Goal: Task Accomplishment & Management: Manage account settings

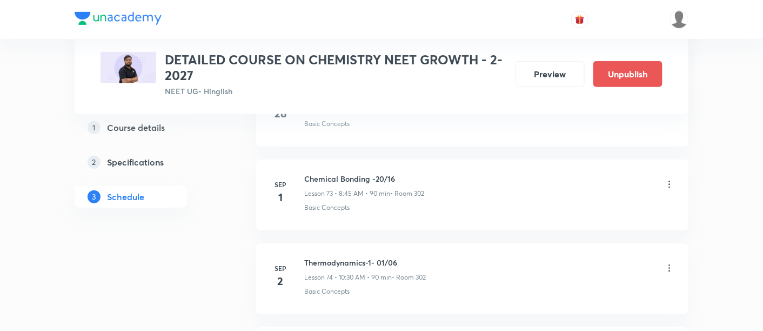
scroll to position [6669, 0]
drag, startPoint x: 308, startPoint y: 233, endPoint x: 369, endPoint y: 235, distance: 61.7
click at [369, 253] on h6 "Thermodynamics-1- 01/06" at bounding box center [365, 258] width 122 height 11
click at [357, 253] on h6 "Thermodynamics-1- 01/06" at bounding box center [365, 258] width 122 height 11
drag, startPoint x: 304, startPoint y: 234, endPoint x: 423, endPoint y: 230, distance: 119.0
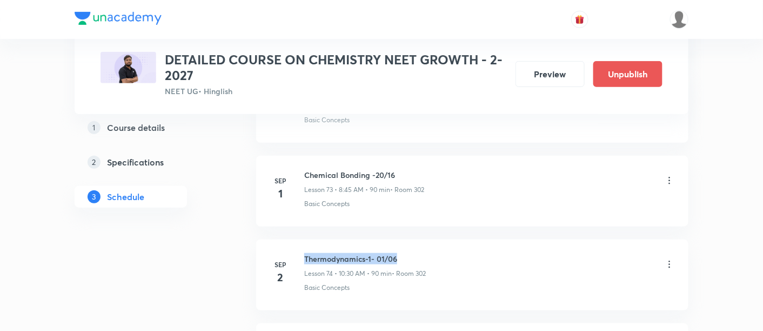
click at [423, 253] on h6 "Thermodynamics-1- 01/06" at bounding box center [365, 258] width 122 height 11
copy h6 "Thermodynamics-1- 01/06"
click at [436, 253] on div "Thermodynamics-1- 01/06 Lesson 74 • 10:30 AM • 90 min • Room 302" at bounding box center [489, 265] width 371 height 25
click at [669, 175] on icon at bounding box center [669, 180] width 11 height 11
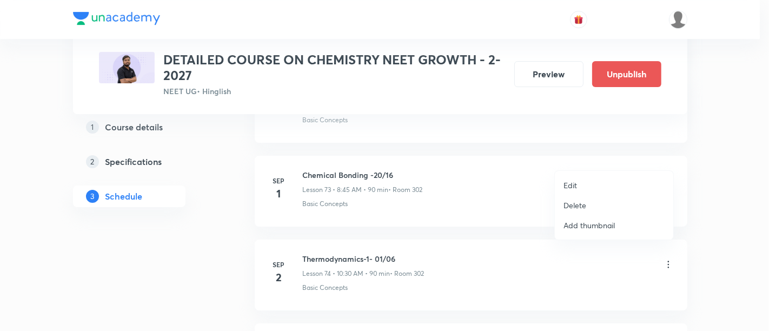
click at [577, 182] on li "Edit" at bounding box center [614, 185] width 118 height 20
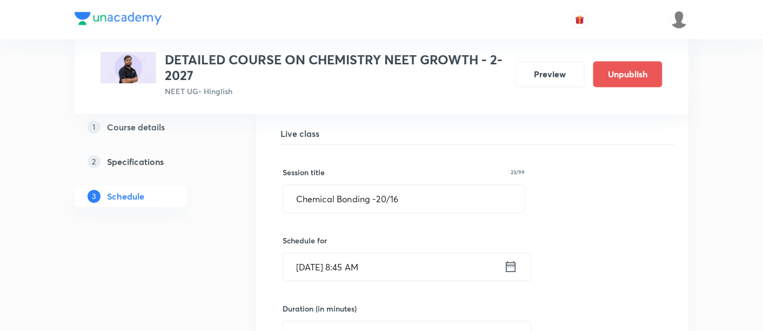
scroll to position [6185, 0]
click at [297, 185] on input "Chemical Bonding -20/16" at bounding box center [404, 199] width 242 height 28
drag, startPoint x: 293, startPoint y: 176, endPoint x: 442, endPoint y: 181, distance: 148.8
click at [442, 185] on input "Chemical Bonding -20/16" at bounding box center [404, 199] width 242 height 28
paste input "Thermodynamics-1- 01/0"
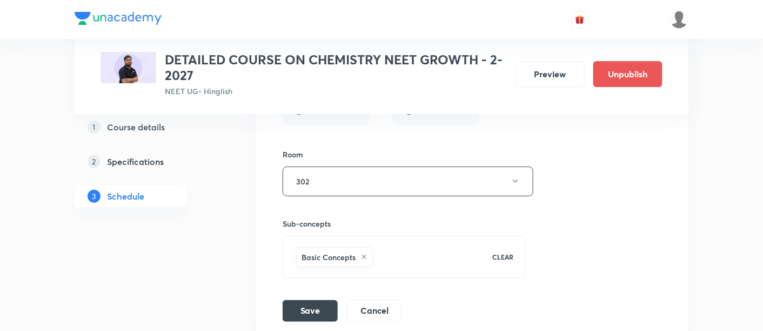
scroll to position [6485, 0]
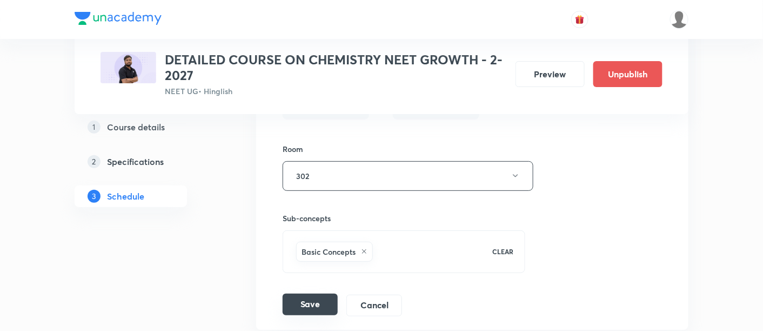
type input "Thermodynamics-1- 01/06"
click at [308, 294] on button "Save" at bounding box center [310, 305] width 55 height 22
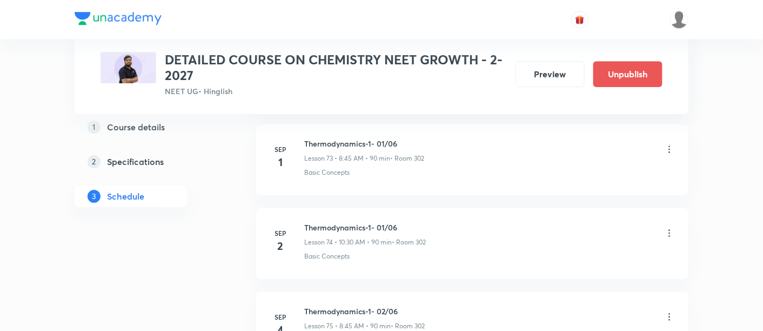
scroll to position [6194, 0]
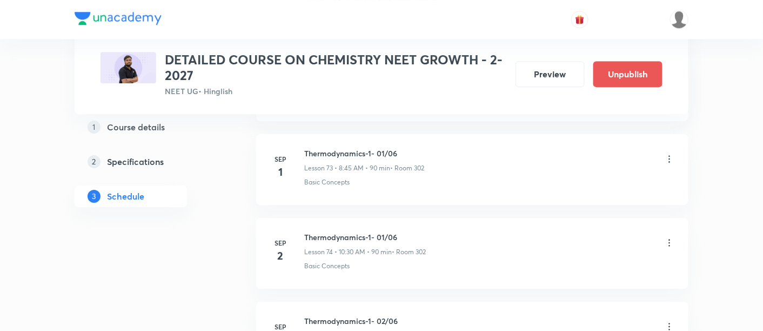
click at [670, 240] on icon at bounding box center [670, 243] width 2 height 7
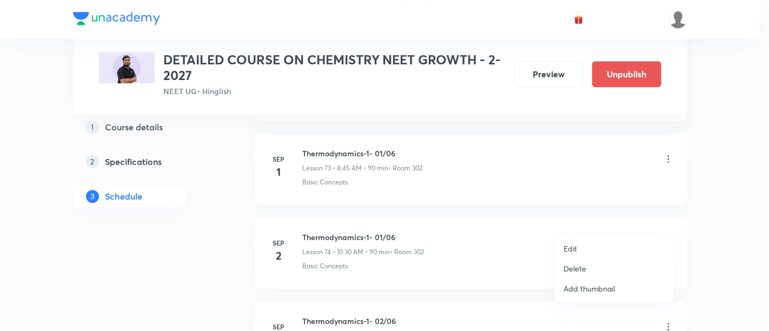
click at [568, 249] on p "Edit" at bounding box center [570, 248] width 14 height 11
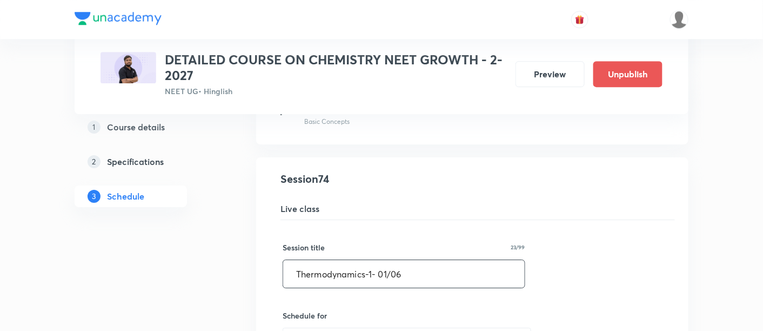
click at [388, 260] on input "Thermodynamics-1- 01/06" at bounding box center [404, 274] width 242 height 28
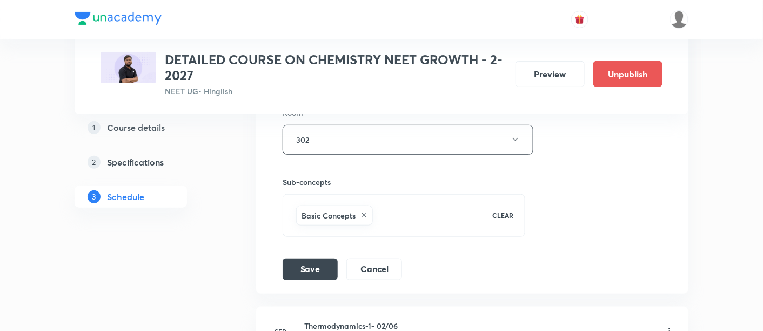
scroll to position [6608, 0]
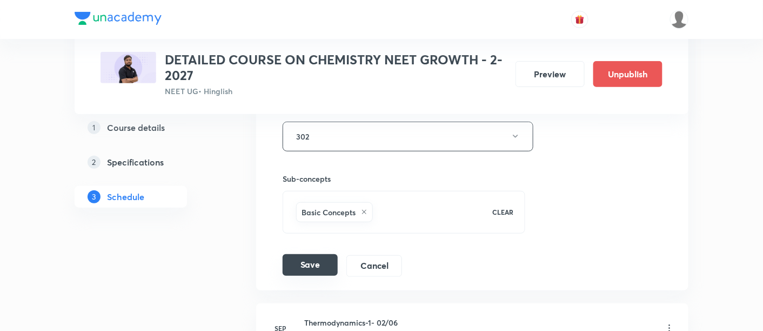
type input "Thermodynamics-1- 02/06"
click at [301, 254] on button "Save" at bounding box center [310, 265] width 55 height 22
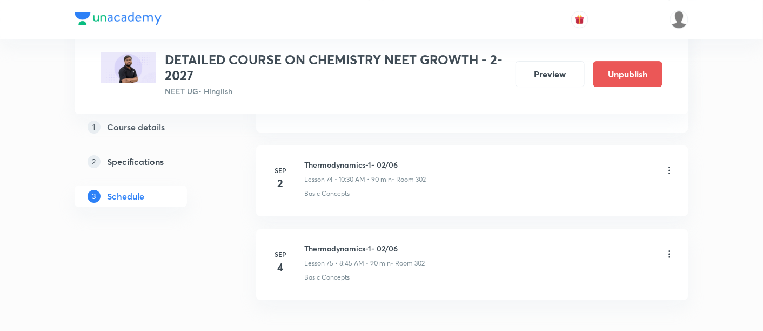
scroll to position [6276, 0]
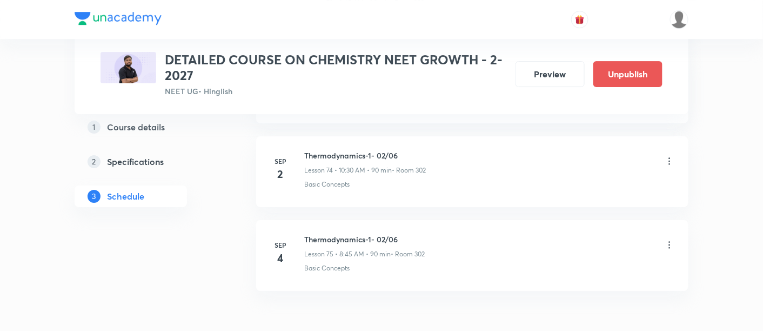
click at [671, 240] on icon at bounding box center [669, 245] width 11 height 11
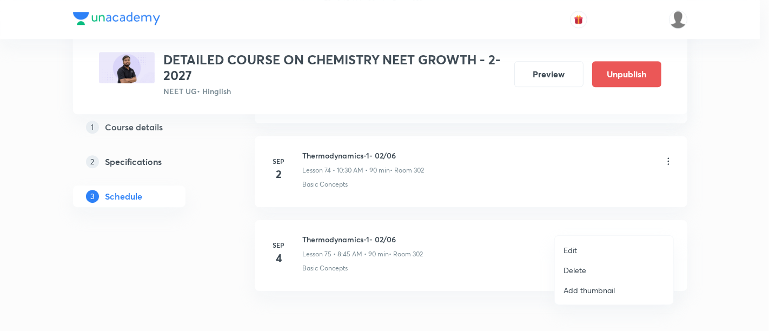
click at [579, 248] on li "Edit" at bounding box center [614, 250] width 118 height 20
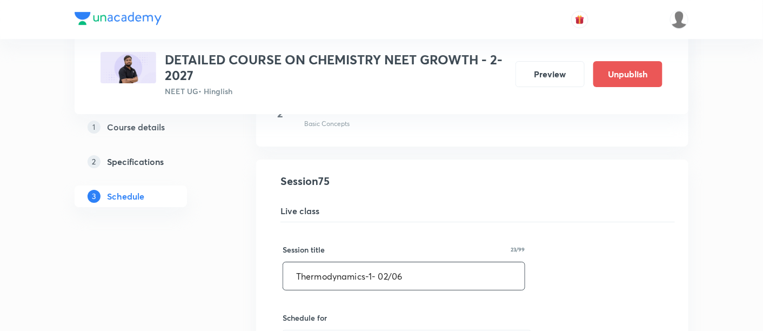
click at [388, 262] on input "Thermodynamics-1- 02/06" at bounding box center [404, 276] width 242 height 28
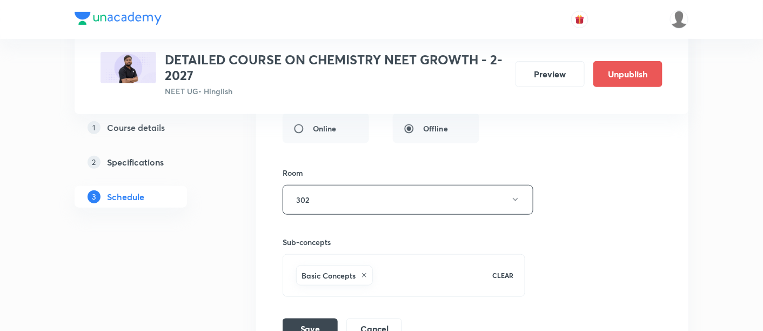
scroll to position [6630, 0]
type input "Thermodynamics-1- 03/06"
click at [304, 316] on button "Save" at bounding box center [310, 327] width 55 height 22
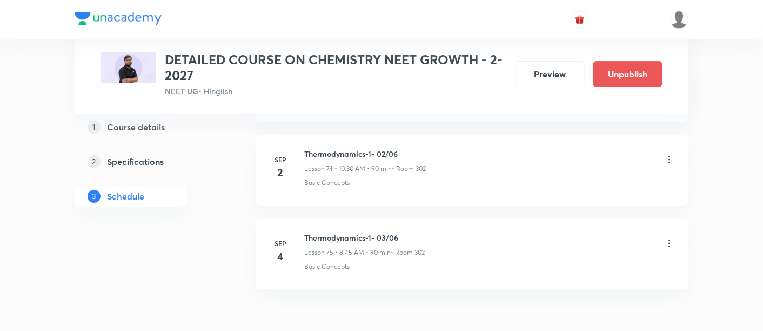
scroll to position [6284, 0]
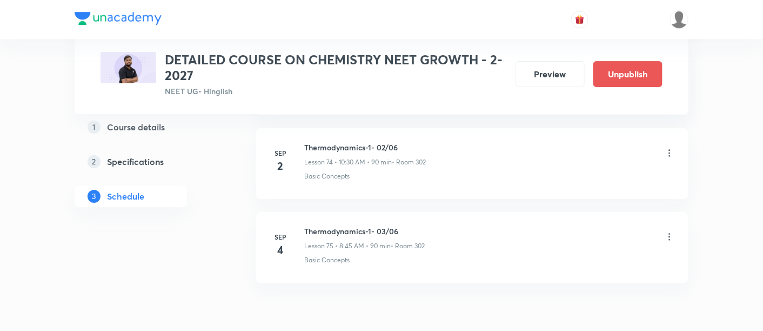
click at [669, 231] on icon at bounding box center [669, 236] width 11 height 11
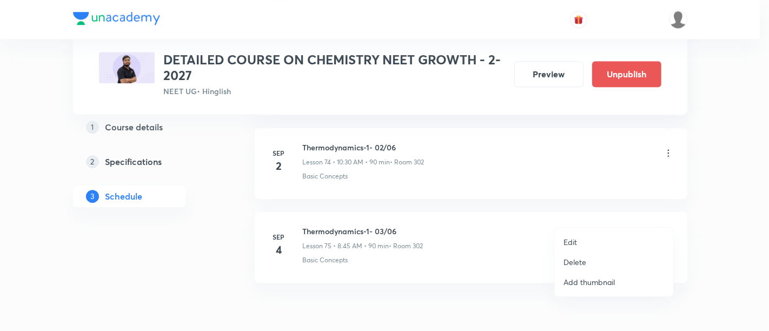
click at [516, 245] on div at bounding box center [384, 165] width 769 height 331
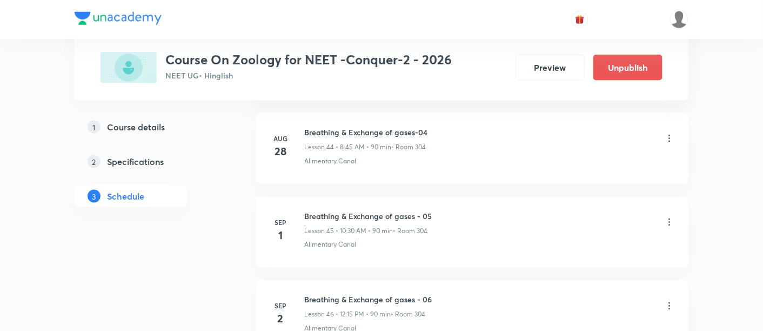
scroll to position [4268, 0]
click at [671, 217] on icon at bounding box center [669, 222] width 11 height 11
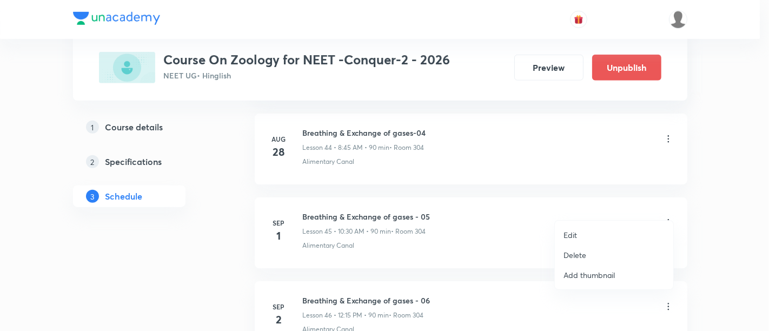
click at [575, 234] on p "Edit" at bounding box center [570, 234] width 14 height 11
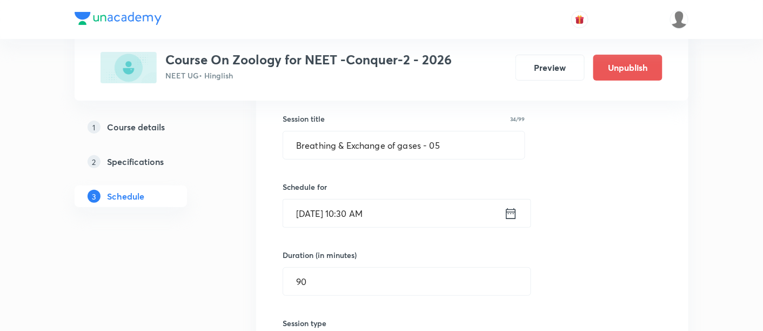
scroll to position [3875, 0]
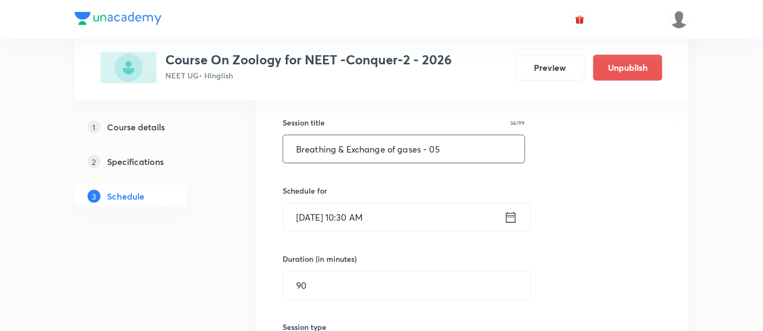
drag, startPoint x: 295, startPoint y: 136, endPoint x: 484, endPoint y: 135, distance: 189.2
click at [484, 135] on input "Breathing & Exchange of gases - 05" at bounding box center [404, 149] width 242 height 28
paste input "Thermodynamics-1- 01/06"
type input "T"
click at [538, 131] on div "Session title 23/99 Body Fluid and Circulat ​ Schedule for Sep 1, 2025, 10:30 A…" at bounding box center [473, 330] width 380 height 471
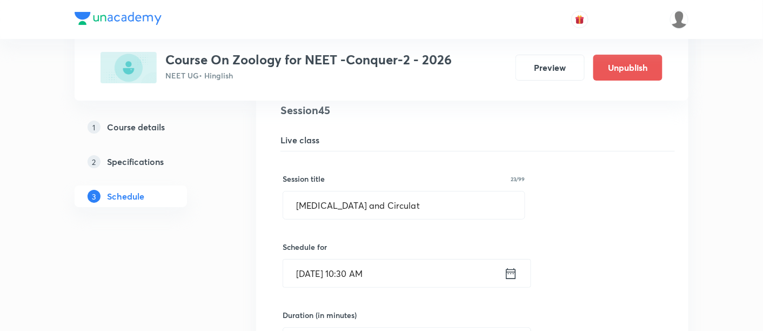
scroll to position [3817, 0]
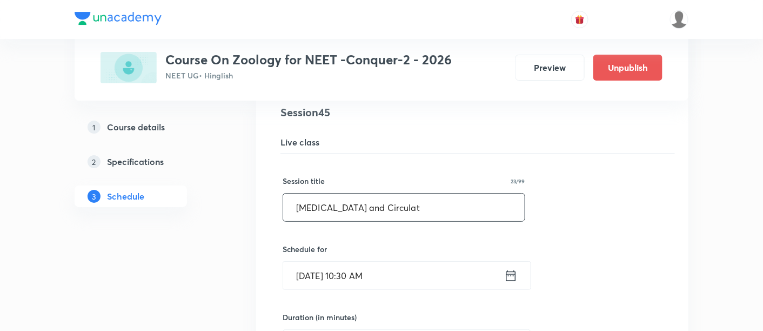
click at [415, 194] on input "Body Fluid and Circulat" at bounding box center [404, 208] width 242 height 28
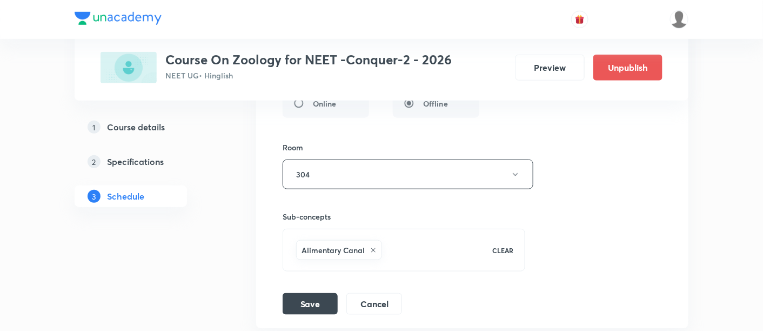
scroll to position [4133, 0]
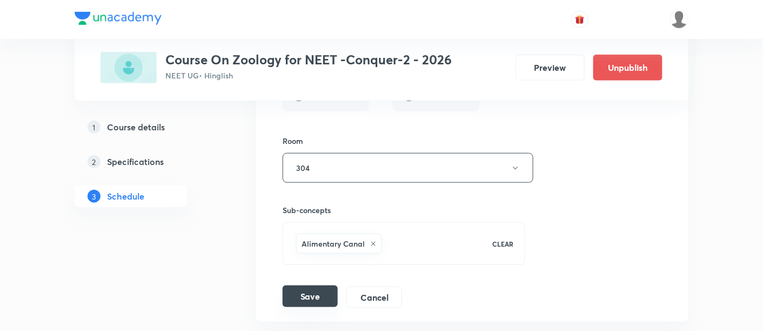
type input "Body Fluid and Circulation -01"
click at [321, 285] on button "Save" at bounding box center [310, 296] width 55 height 22
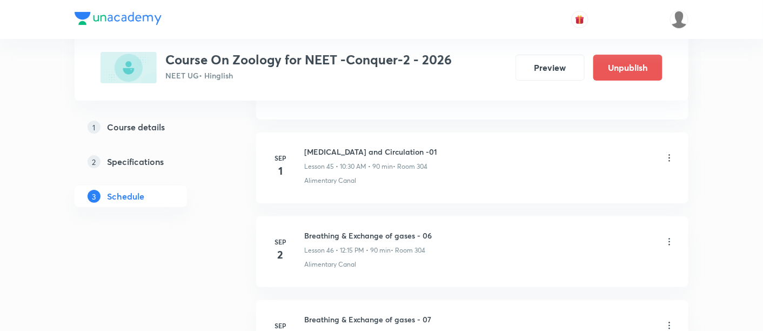
scroll to position [3835, 0]
drag, startPoint x: 305, startPoint y: 138, endPoint x: 416, endPoint y: 132, distance: 111.0
click at [416, 134] on li "Sep 1 Body Fluid and Circulation -01 Lesson 45 • 10:30 AM • 90 min • Room 304 A…" at bounding box center [472, 169] width 433 height 71
copy h6 "Body Fluid and Circulation -01"
click at [542, 185] on li "Sep 1 Body Fluid and Circulation -01 Lesson 45 • 10:30 AM • 90 min • Room 304 A…" at bounding box center [472, 169] width 433 height 71
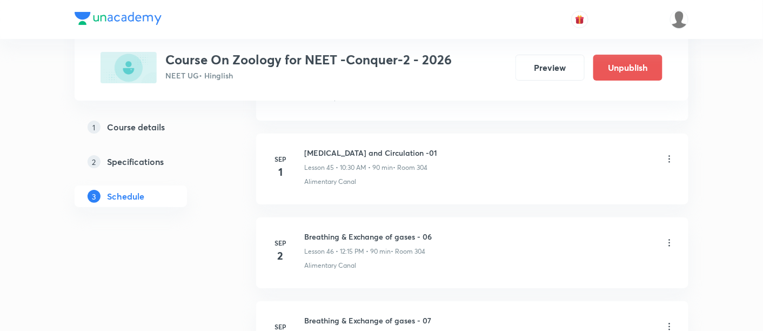
click at [669, 237] on icon at bounding box center [669, 242] width 11 height 11
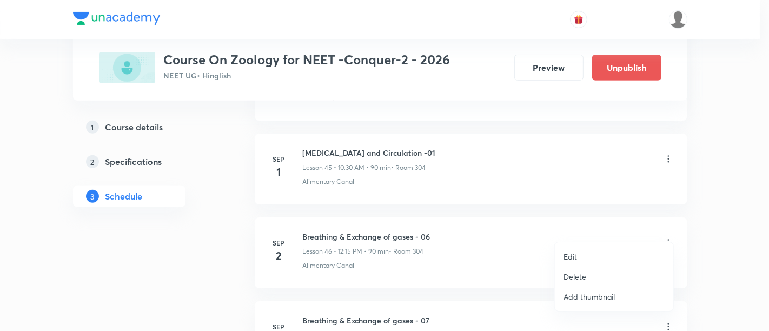
click at [572, 254] on p "Edit" at bounding box center [570, 256] width 14 height 11
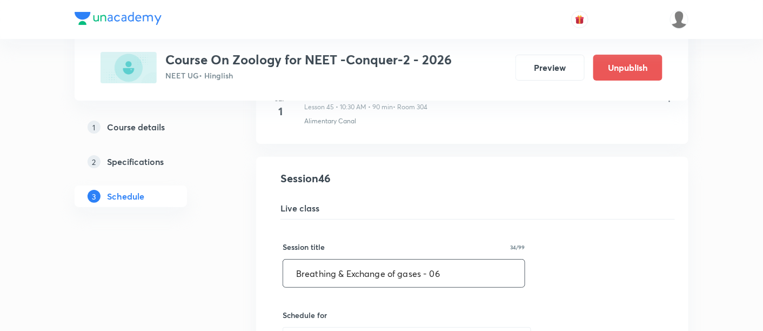
drag, startPoint x: 296, startPoint y: 262, endPoint x: 496, endPoint y: 262, distance: 200.0
click at [496, 262] on input "Breathing & Exchange of gases - 06" at bounding box center [404, 274] width 242 height 28
paste input "ody Fluid and Circulation -01"
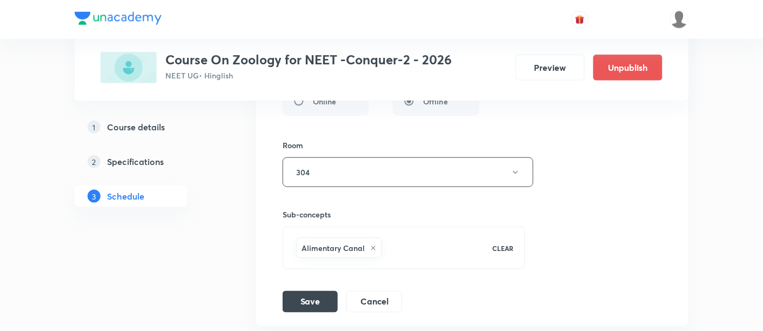
scroll to position [4221, 0]
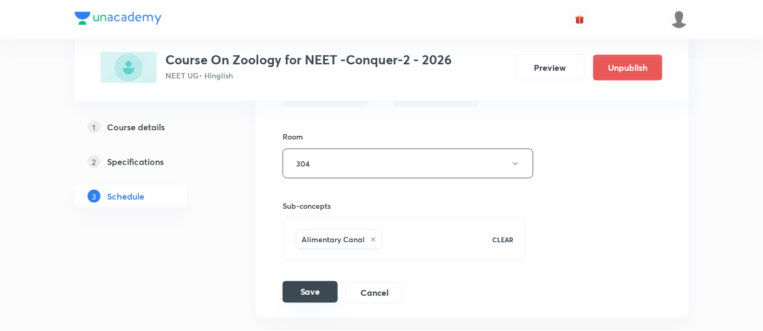
type input "Body Fluid and Circulation -02"
click at [318, 281] on button "Save" at bounding box center [310, 292] width 55 height 22
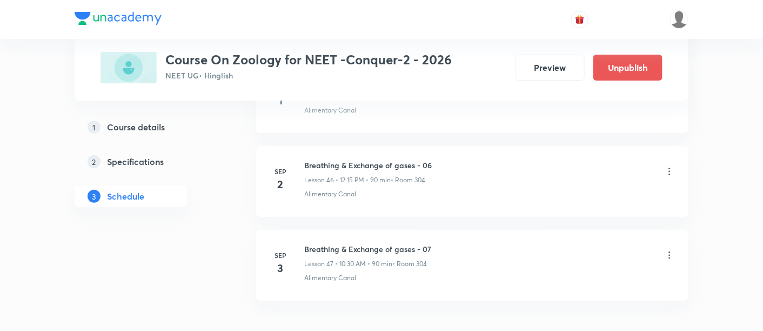
scroll to position [3903, 0]
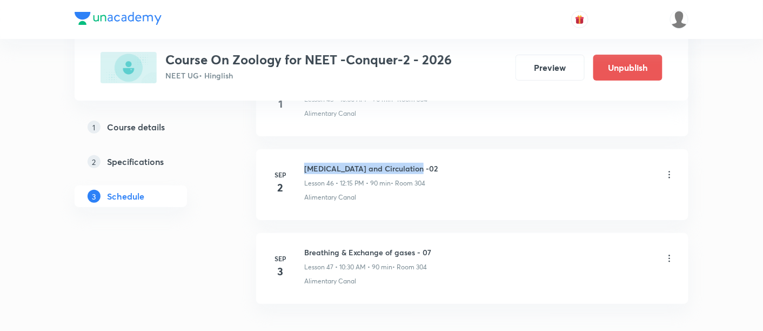
drag, startPoint x: 304, startPoint y: 154, endPoint x: 413, endPoint y: 151, distance: 109.2
click at [413, 163] on h6 "Body Fluid and Circulation -02" at bounding box center [371, 168] width 134 height 11
copy h6 "Body Fluid and Circulation -02"
click at [670, 253] on icon at bounding box center [669, 258] width 11 height 11
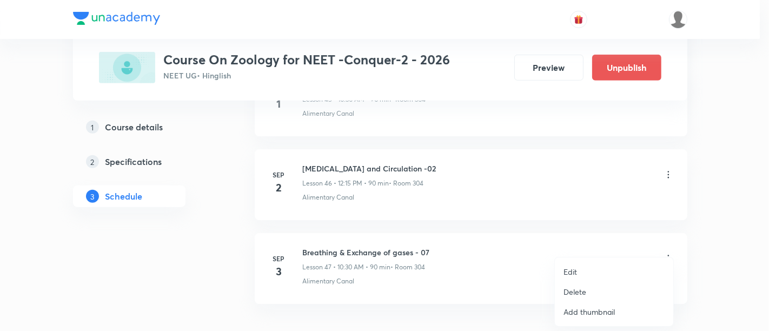
click at [576, 270] on p "Edit" at bounding box center [570, 271] width 14 height 11
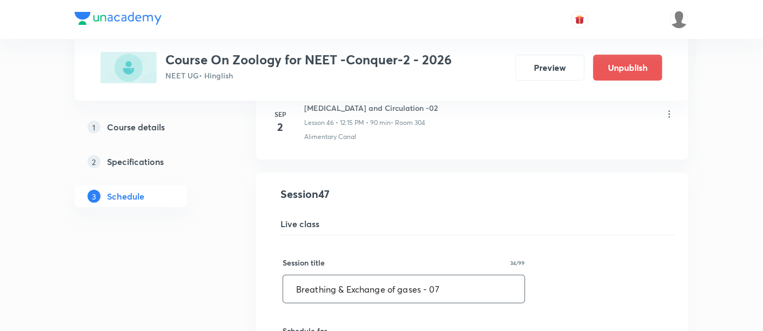
drag, startPoint x: 295, startPoint y: 275, endPoint x: 454, endPoint y: 272, distance: 159.0
click at [454, 275] on input "Breathing & Exchange of gases - 07" at bounding box center [404, 289] width 242 height 28
paste input "ody Fluid and Circulation -02"
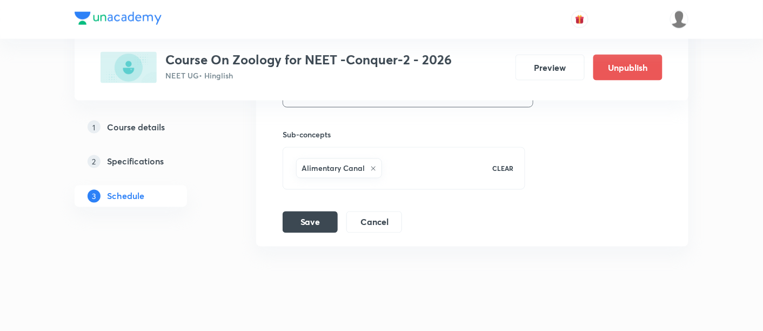
scroll to position [4376, 0]
type input "Body Fluid and Circulation -03"
click at [316, 210] on button "Save" at bounding box center [310, 221] width 55 height 22
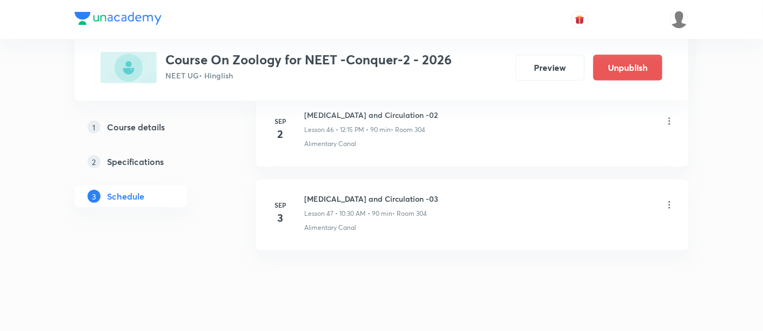
scroll to position [3963, 0]
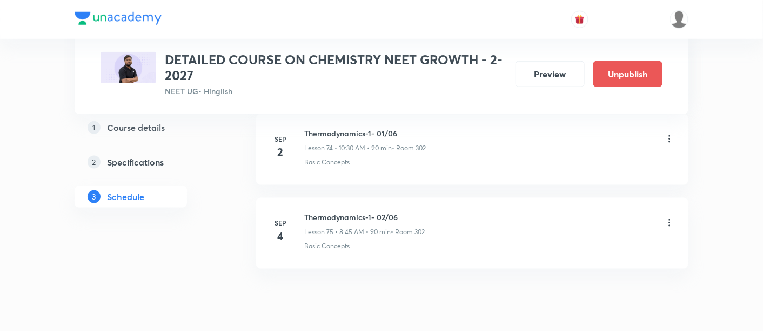
scroll to position [6809, 0]
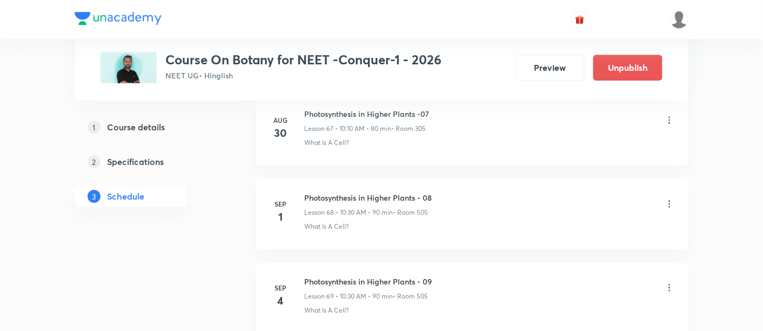
scroll to position [6215, 0]
click at [669, 198] on icon at bounding box center [669, 203] width 11 height 11
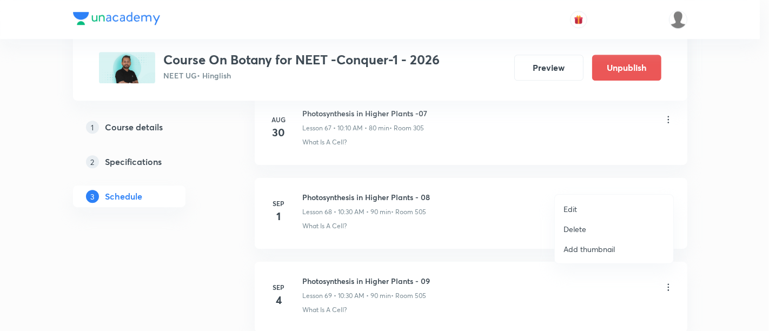
click at [571, 210] on p "Edit" at bounding box center [570, 208] width 14 height 11
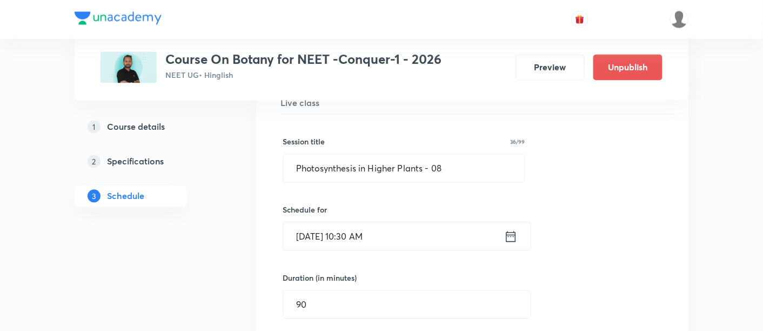
scroll to position [5778, 0]
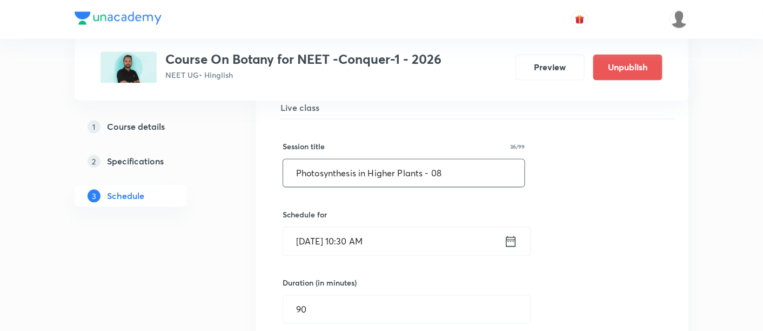
drag, startPoint x: 297, startPoint y: 151, endPoint x: 463, endPoint y: 144, distance: 166.6
click at [463, 159] on input "Photosynthesis in Higher Plants - 08" at bounding box center [404, 173] width 242 height 28
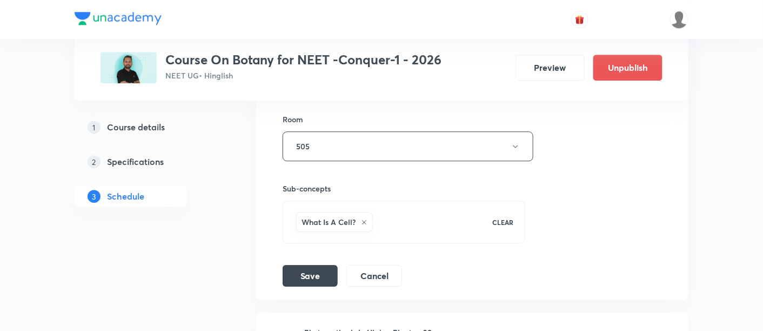
scroll to position [6121, 0]
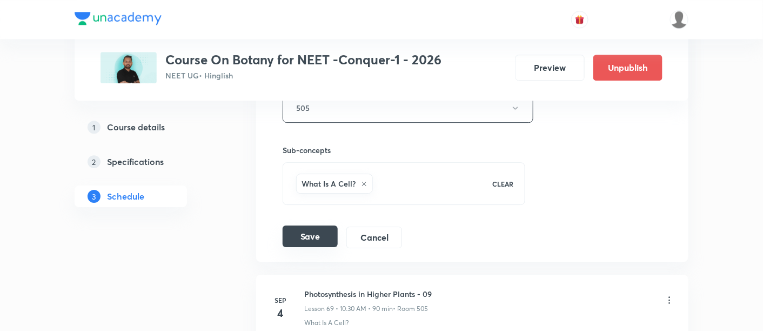
type input "Anatomy of Flowering Plants -01"
click at [305, 225] on button "Save" at bounding box center [310, 236] width 55 height 22
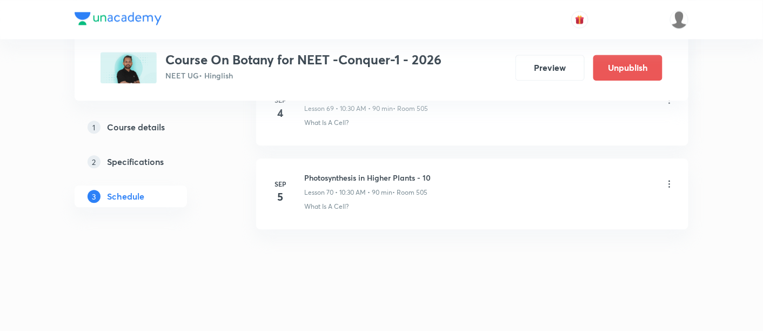
scroll to position [5883, 0]
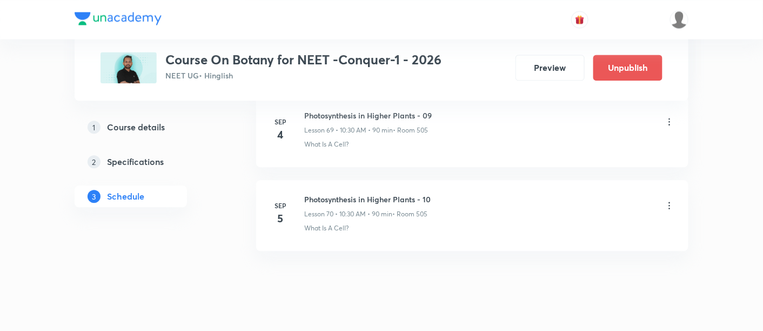
click at [624, 223] on div "What Is A Cell?" at bounding box center [489, 228] width 371 height 10
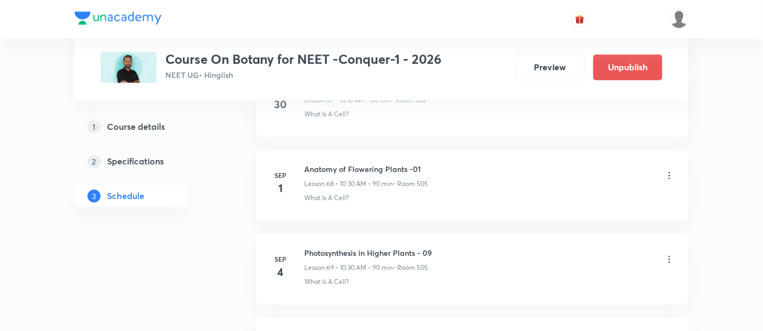
scroll to position [5747, 0]
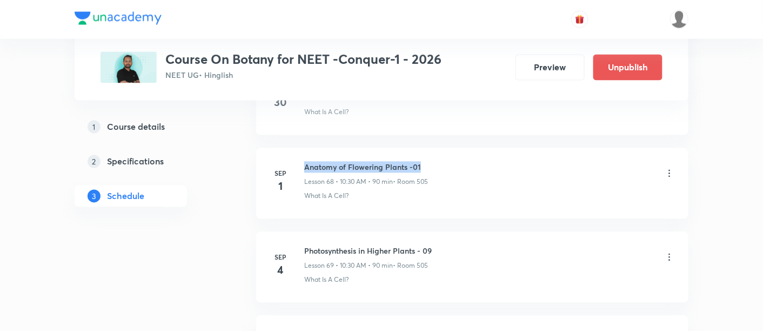
drag, startPoint x: 305, startPoint y: 147, endPoint x: 432, endPoint y: 142, distance: 127.1
click at [432, 162] on div "Anatomy of Flowering Plants -01 Lesson 68 • 10:30 AM • 90 min • Room 505" at bounding box center [489, 174] width 371 height 25
copy h6 "Anatomy of Flowering Plants -01"
click at [485, 187] on li "Sep 1 Anatomy of Flowering Plants -01 Lesson 68 • 10:30 AM • 90 min • Room 505 …" at bounding box center [472, 183] width 433 height 71
click at [669, 252] on icon at bounding box center [669, 257] width 11 height 11
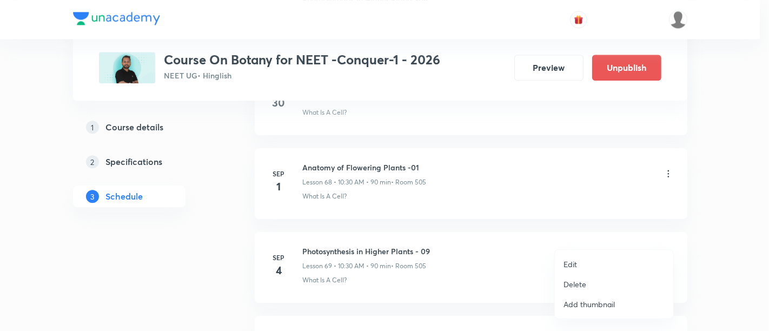
click at [575, 263] on p "Edit" at bounding box center [570, 263] width 14 height 11
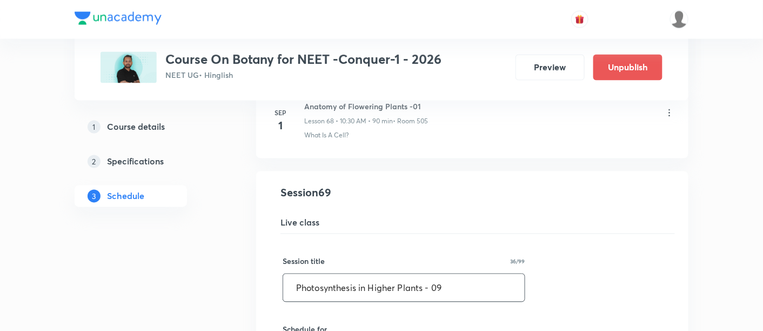
drag, startPoint x: 292, startPoint y: 268, endPoint x: 463, endPoint y: 265, distance: 170.9
click at [463, 274] on input "Photosynthesis in Higher Plants - 09" at bounding box center [404, 288] width 242 height 28
paste input "Anatomy of Flowering Plants -01"
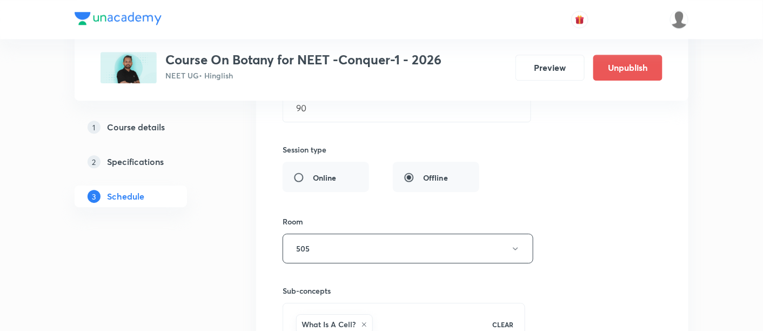
scroll to position [6116, 0]
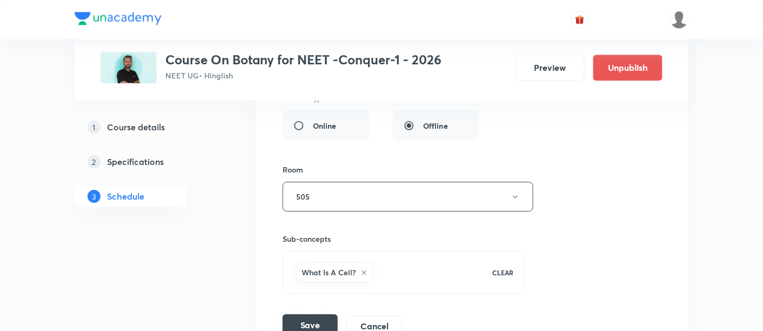
type input "Anatomy of Flowering Plants -02"
click at [316, 314] on button "Save" at bounding box center [310, 325] width 55 height 22
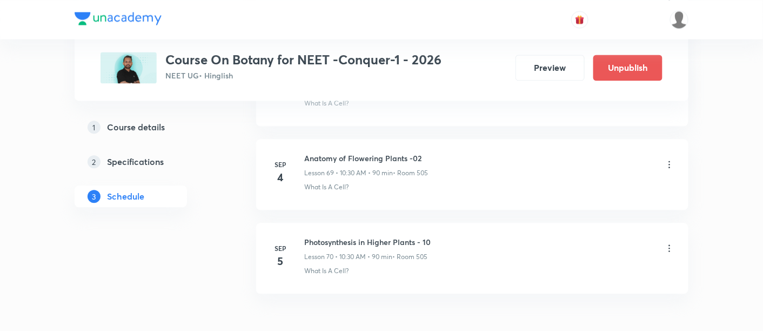
scroll to position [5831, 0]
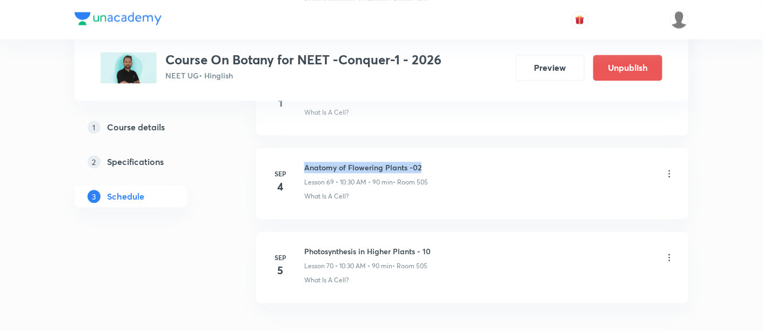
drag, startPoint x: 307, startPoint y: 146, endPoint x: 443, endPoint y: 140, distance: 136.4
click at [443, 148] on li "Sep 4 Anatomy of Flowering Plants -02 Lesson 69 • 10:30 AM • 90 min • Room 505 …" at bounding box center [472, 183] width 433 height 71
copy h6 "Anatomy of Flowering Plants -02"
click at [517, 245] on div "Photosynthesis in Higher Plants - 10 Lesson 70 • 10:30 AM • 90 min • Room 505" at bounding box center [489, 257] width 371 height 25
click at [668, 252] on icon at bounding box center [669, 257] width 11 height 11
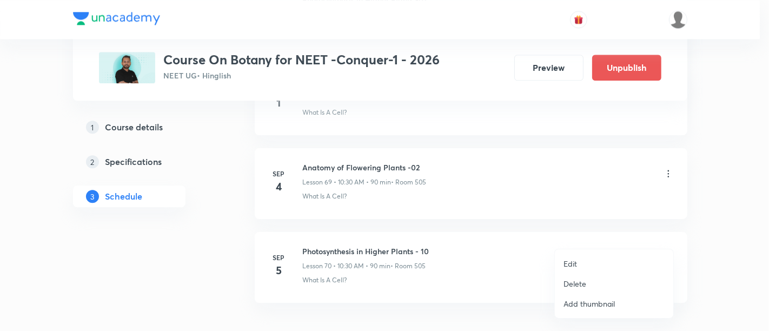
click at [576, 262] on p "Edit" at bounding box center [570, 263] width 14 height 11
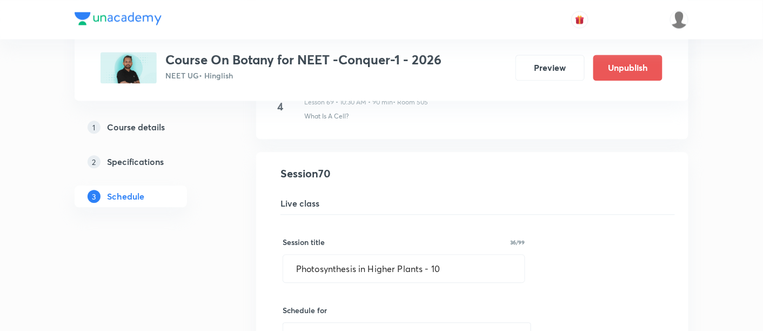
scroll to position [5851, 0]
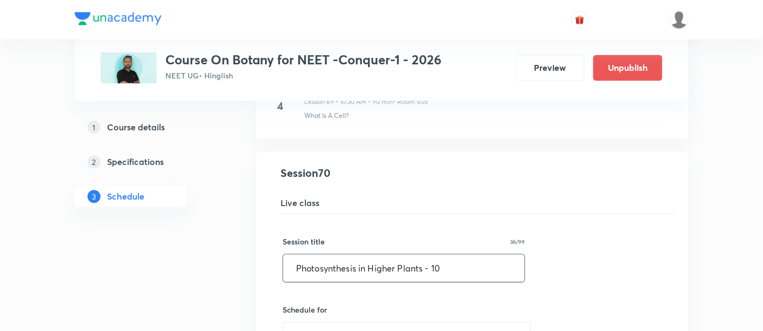
drag, startPoint x: 296, startPoint y: 243, endPoint x: 475, endPoint y: 240, distance: 179.0
click at [475, 254] on input "Photosynthesis in Higher Plants - 10" at bounding box center [404, 268] width 242 height 28
paste input "Anatomy of Flowering Plants -02"
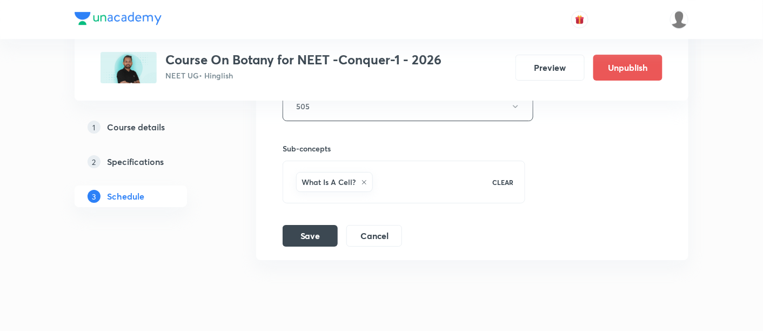
scroll to position [6297, 0]
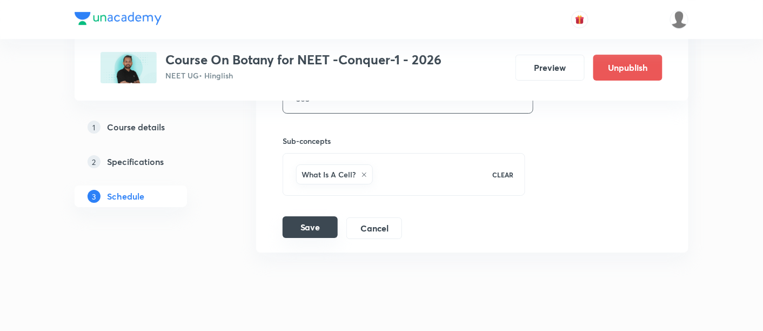
type input "Anatomy of Flowering Plants -03"
click at [317, 216] on button "Save" at bounding box center [310, 227] width 55 height 22
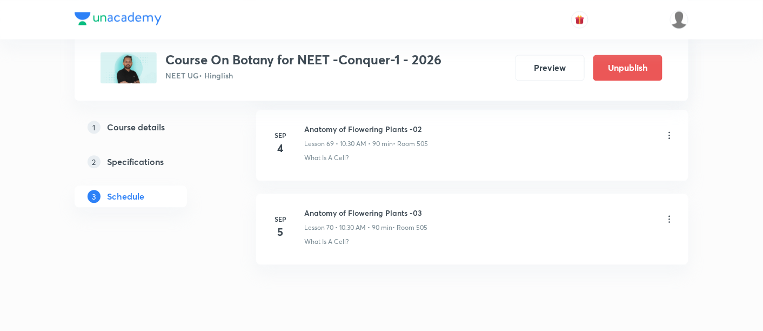
scroll to position [5873, 0]
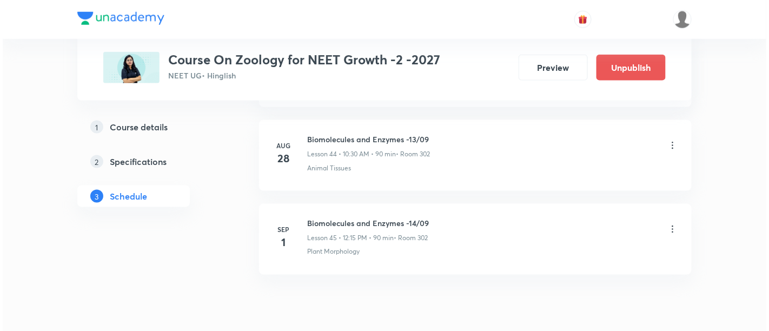
scroll to position [4265, 0]
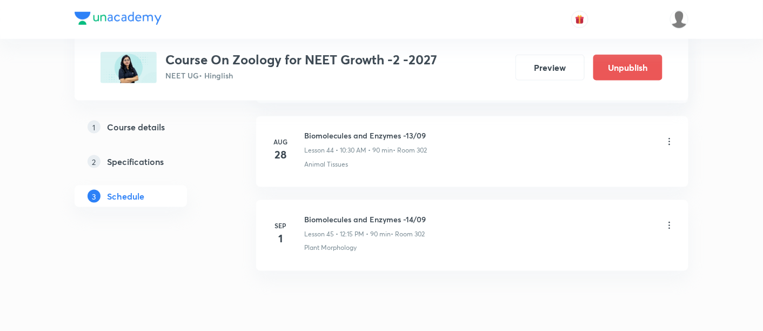
click at [668, 220] on icon at bounding box center [669, 225] width 11 height 11
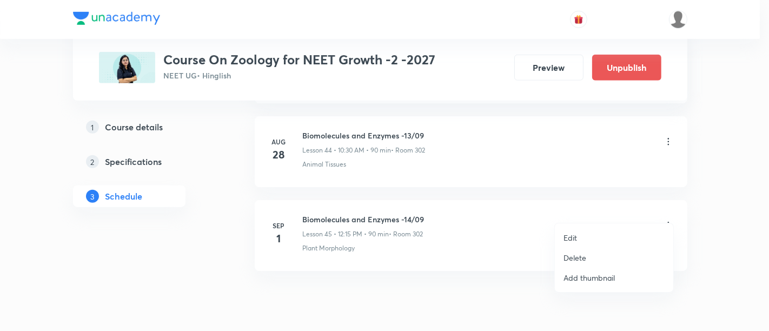
click at [571, 237] on p "Edit" at bounding box center [570, 237] width 14 height 11
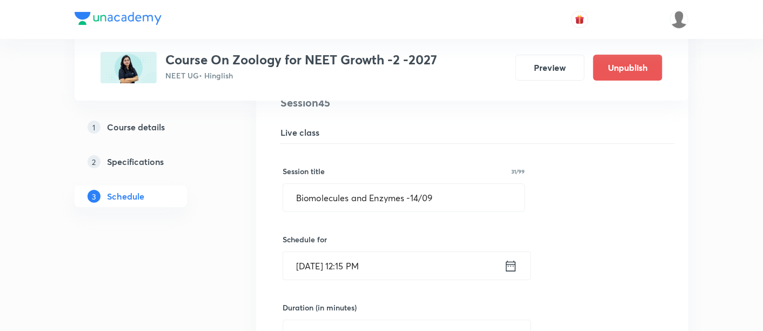
scroll to position [3825, 0]
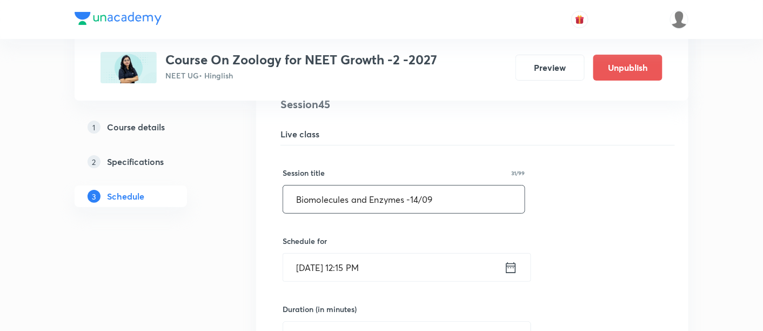
drag, startPoint x: 296, startPoint y: 185, endPoint x: 452, endPoint y: 182, distance: 155.7
click at [452, 185] on input "Biomolecules and Enzymes -14/09" at bounding box center [404, 199] width 242 height 28
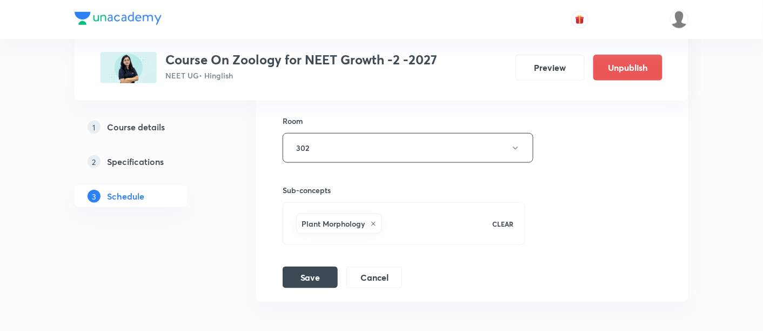
scroll to position [4166, 0]
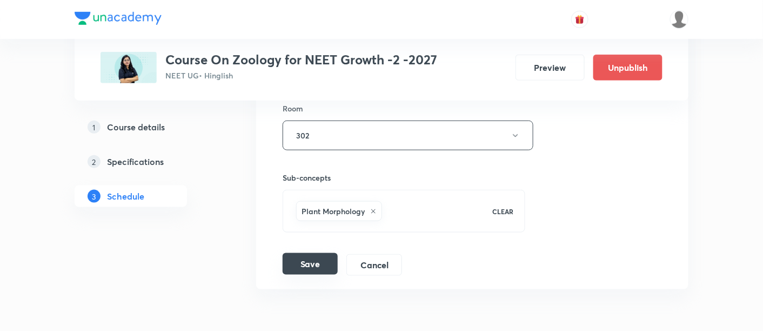
type input "Breathing and Exchange of Gases -01"
click at [308, 253] on button "Save" at bounding box center [310, 264] width 55 height 22
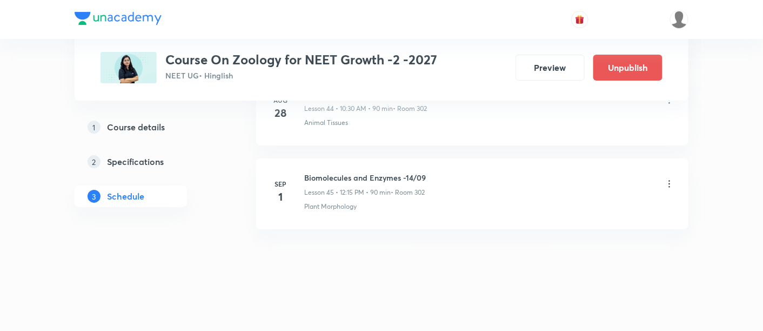
scroll to position [3796, 0]
